Goal: Transaction & Acquisition: Purchase product/service

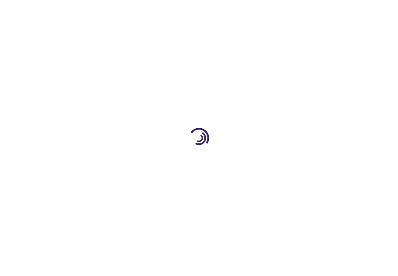
type input "0"
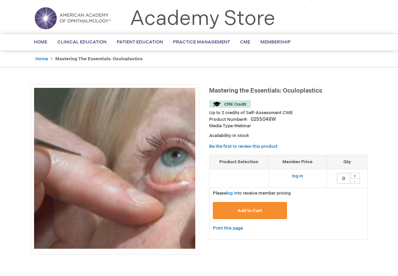
scroll to position [1, 0]
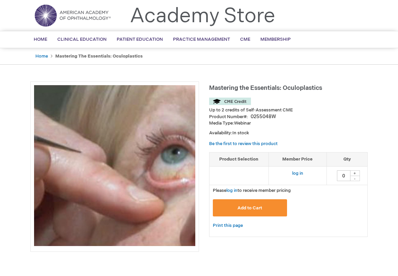
click at [301, 188] on link "log in" at bounding box center [297, 190] width 11 height 5
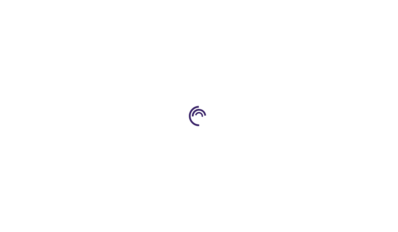
type input "0"
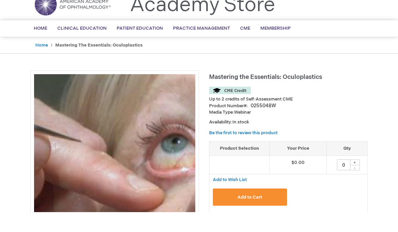
scroll to position [14, 0]
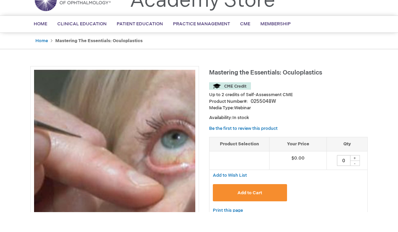
click at [259, 204] on button "Add to Cart" at bounding box center [250, 212] width 74 height 17
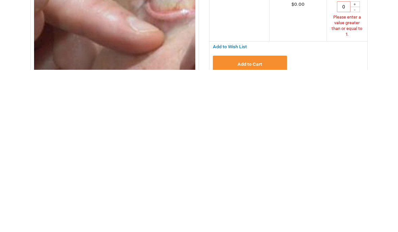
scroll to position [26, 0]
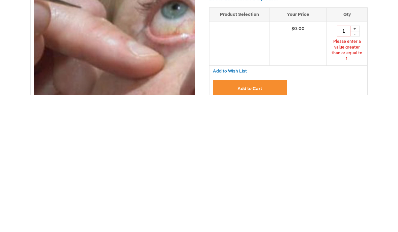
type input "1"
click at [249, 217] on button "Add to Cart" at bounding box center [250, 225] width 74 height 17
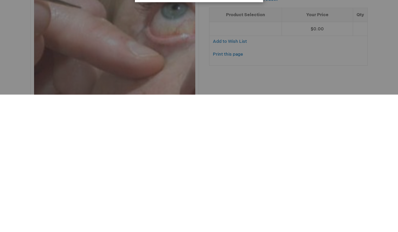
scroll to position [134, 0]
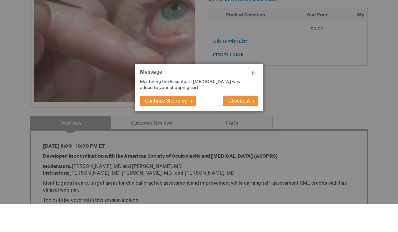
click at [251, 124] on button "Checkout" at bounding box center [240, 129] width 35 height 10
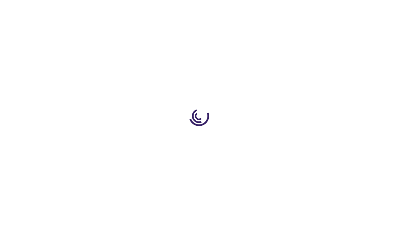
select select "US"
select select "23"
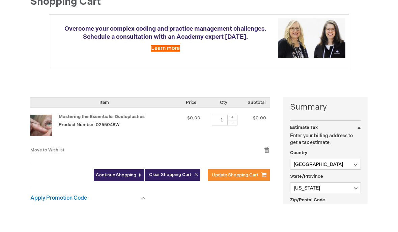
scroll to position [47, 0]
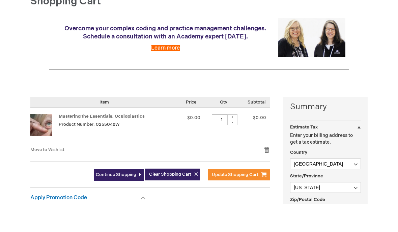
click at [92, 142] on link "Mastering the Essentials: Oculoplastics" at bounding box center [102, 144] width 86 height 5
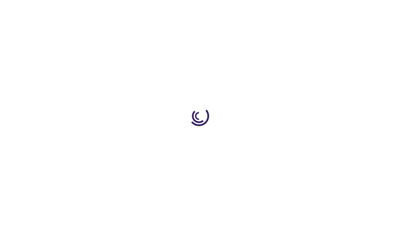
type input "0"
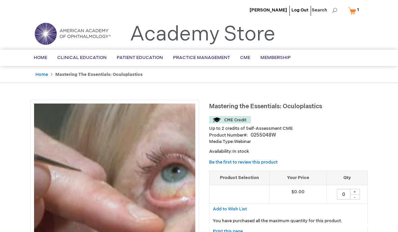
click at [0, 0] on link "Oculoplastics/Orbit" at bounding box center [0, 0] width 0 height 0
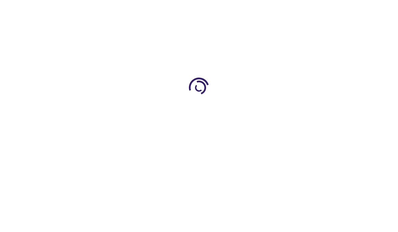
select select "US"
select select "23"
